Goal: Information Seeking & Learning: Learn about a topic

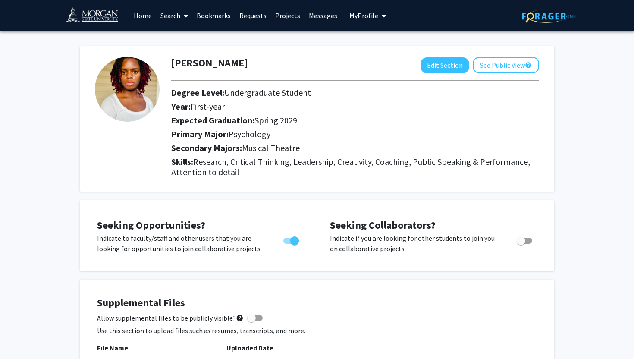
click at [139, 12] on link "Home" at bounding box center [142, 15] width 27 height 30
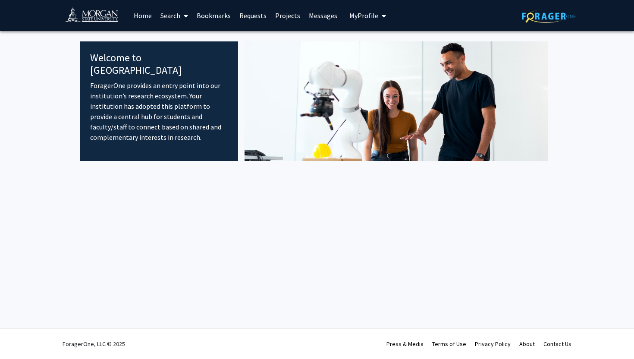
click at [147, 15] on link "Home" at bounding box center [142, 15] width 27 height 30
click at [170, 13] on link "Search" at bounding box center [174, 15] width 36 height 30
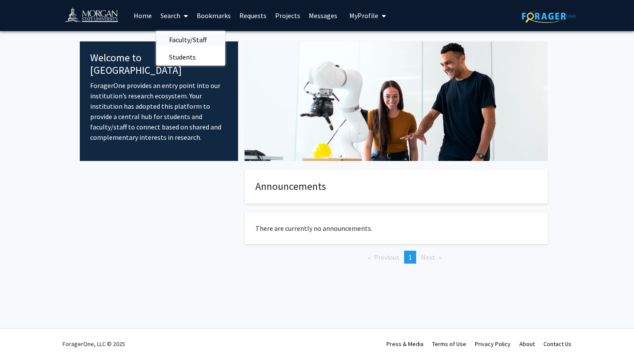
click at [181, 37] on span "Faculty/Staff" at bounding box center [187, 39] width 63 height 17
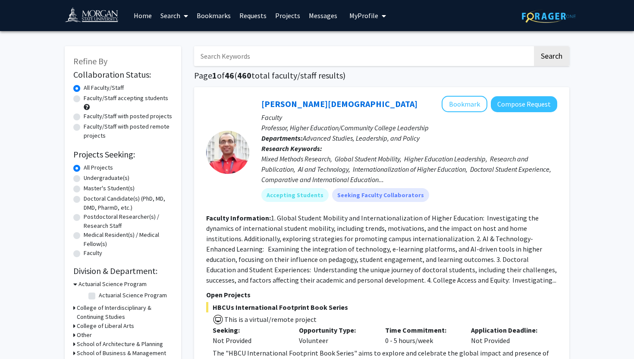
click at [84, 178] on label "Undergraduate(s)" at bounding box center [107, 177] width 46 height 9
click at [84, 178] on input "Undergraduate(s)" at bounding box center [87, 176] width 6 height 6
radio input "true"
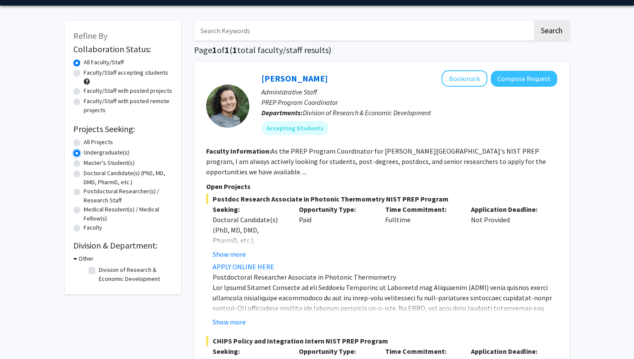
scroll to position [4, 0]
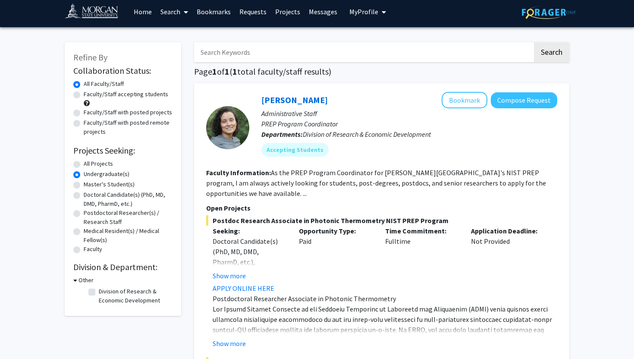
click at [84, 112] on label "Faculty/Staff with posted projects" at bounding box center [128, 112] width 88 height 9
click at [84, 112] on input "Faculty/Staff with posted projects" at bounding box center [87, 111] width 6 height 6
radio input "true"
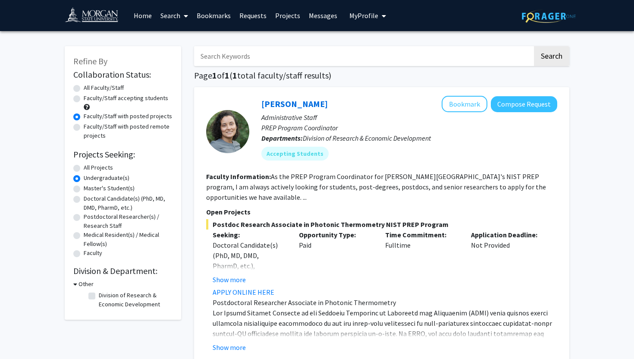
click at [84, 87] on label "All Faculty/Staff" at bounding box center [104, 87] width 40 height 9
click at [84, 87] on input "All Faculty/Staff" at bounding box center [87, 86] width 6 height 6
radio input "true"
click at [263, 57] on input "Search Keywords" at bounding box center [363, 56] width 338 height 20
type input "psychology research"
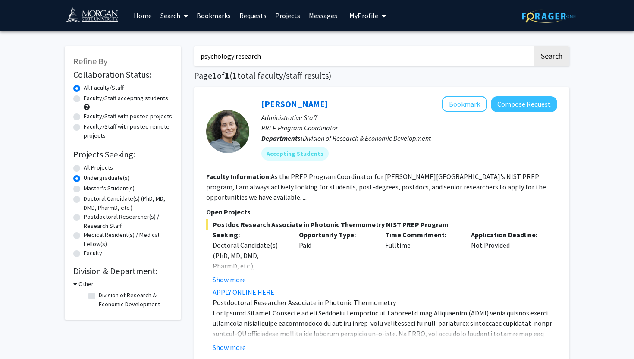
click at [534, 46] on button "Search" at bounding box center [551, 56] width 35 height 20
radio input "true"
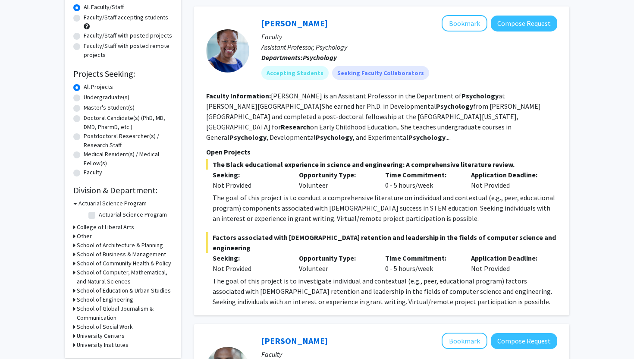
scroll to position [82, 0]
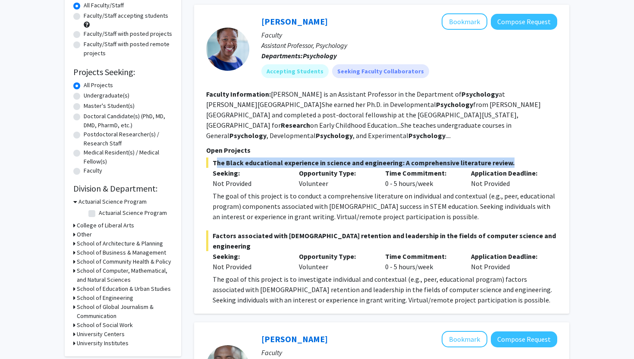
drag, startPoint x: 212, startPoint y: 152, endPoint x: 502, endPoint y: 152, distance: 289.6
click at [502, 157] on span "The Black educational experience in science and engineering: A comprehensive li…" at bounding box center [381, 162] width 351 height 10
copy span "The Black educational experience in science and engineering: A comprehensive li…"
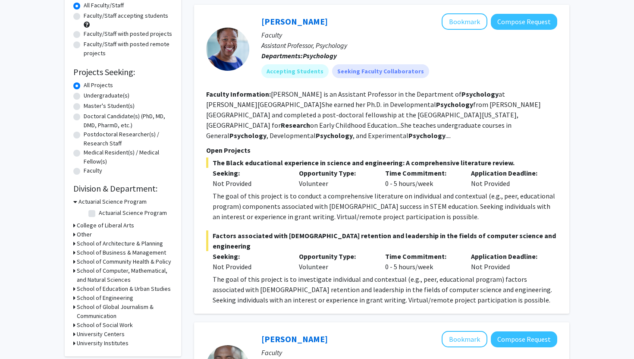
click at [367, 178] on div "The Black educational experience in science and engineering: A comprehensive li…" at bounding box center [381, 189] width 351 height 64
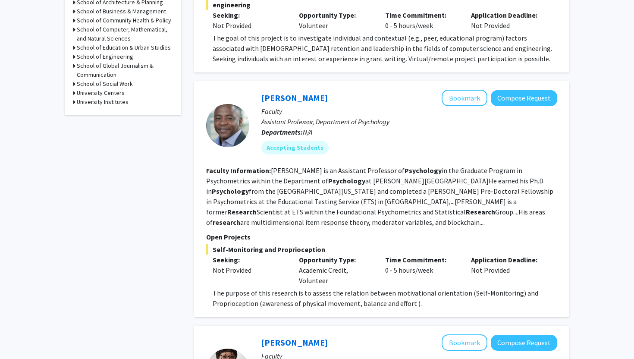
scroll to position [324, 0]
